Goal: Find specific page/section: Find specific page/section

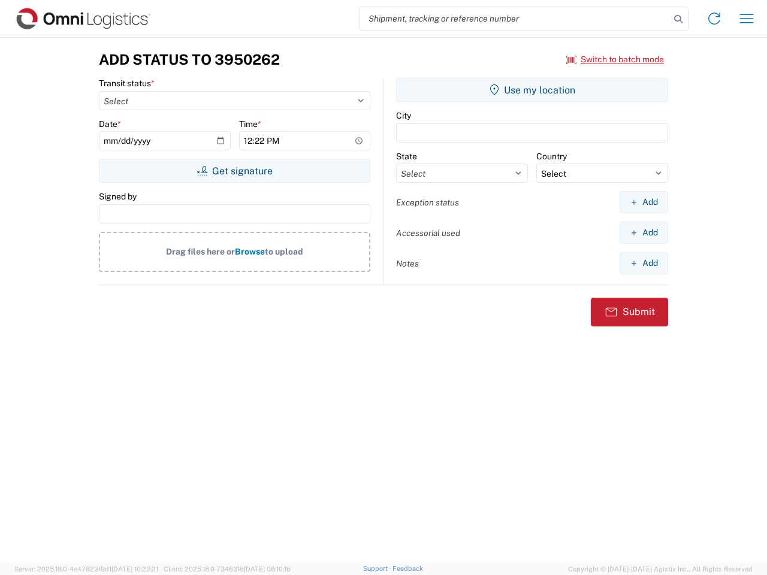
click at [515, 19] on input "search" at bounding box center [515, 18] width 310 height 23
click at [678, 19] on icon at bounding box center [678, 19] width 17 height 17
click at [714, 19] on icon at bounding box center [714, 18] width 19 height 19
click at [747, 19] on icon "button" at bounding box center [747, 18] width 14 height 9
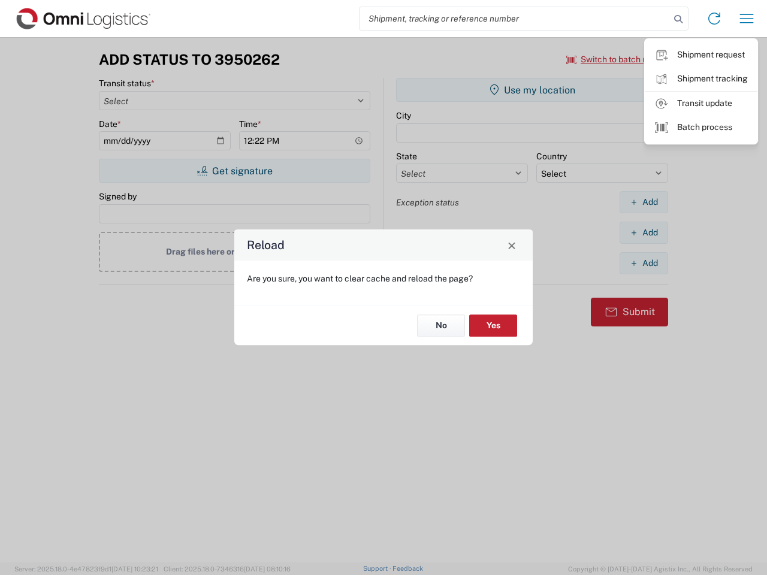
click at [615, 59] on div "Reload Are you sure, you want to clear cache and reload the page? No Yes" at bounding box center [383, 287] width 767 height 575
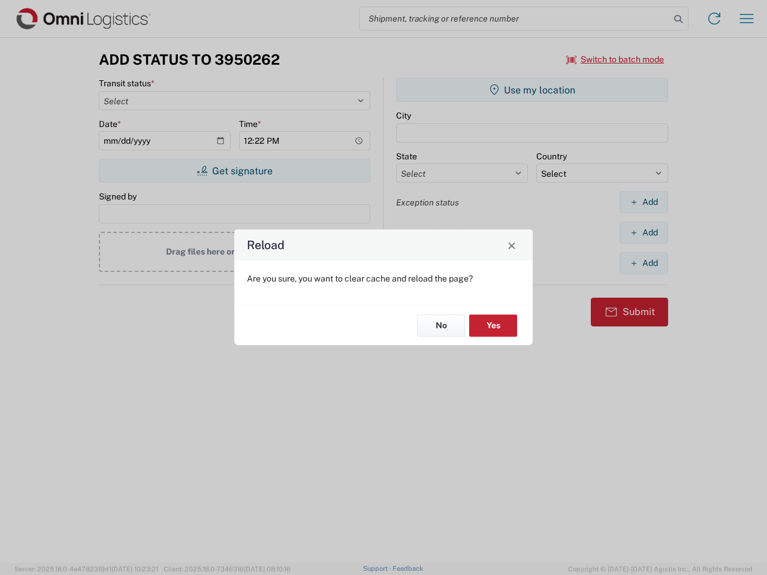
click at [234, 171] on div "Reload Are you sure, you want to clear cache and reload the page? No Yes" at bounding box center [383, 287] width 767 height 575
click at [532, 90] on div "Reload Are you sure, you want to clear cache and reload the page? No Yes" at bounding box center [383, 287] width 767 height 575
click at [644, 202] on div "Reload Are you sure, you want to clear cache and reload the page? No Yes" at bounding box center [383, 287] width 767 height 575
click at [644, 233] on div "Reload Are you sure, you want to clear cache and reload the page? No Yes" at bounding box center [383, 287] width 767 height 575
click at [644, 263] on div "Reload Are you sure, you want to clear cache and reload the page? No Yes" at bounding box center [383, 287] width 767 height 575
